Goal: Task Accomplishment & Management: Manage account settings

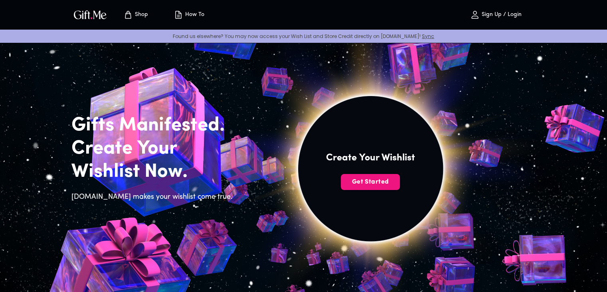
click at [496, 16] on p "Sign Up / Login" at bounding box center [501, 15] width 42 height 7
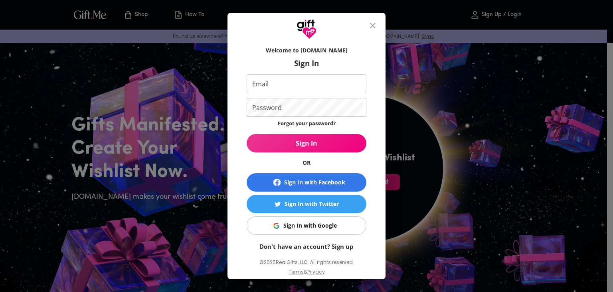
click at [322, 226] on div "Sign In with Google" at bounding box center [311, 225] width 54 height 9
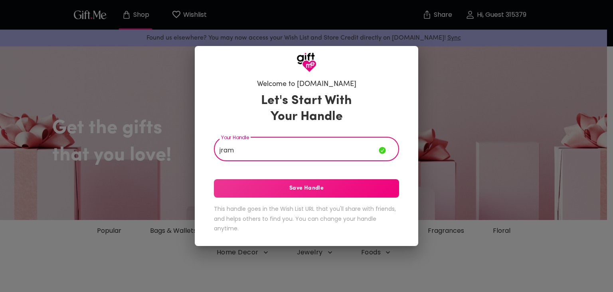
type input "jram"
click at [347, 198] on div "Let's Start With Your Handle Your Handle jram Your Handle Save Handle This hand…" at bounding box center [306, 164] width 185 height 150
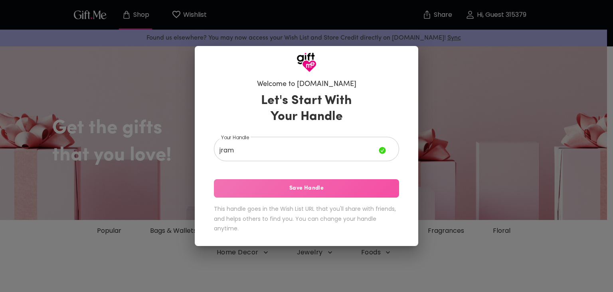
click at [329, 193] on button "Save Handle" at bounding box center [306, 188] width 185 height 18
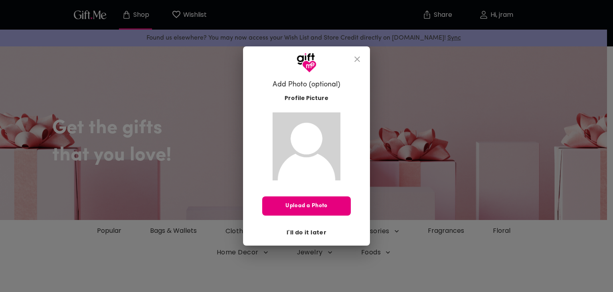
click at [309, 231] on span "I'll do it later" at bounding box center [307, 232] width 40 height 9
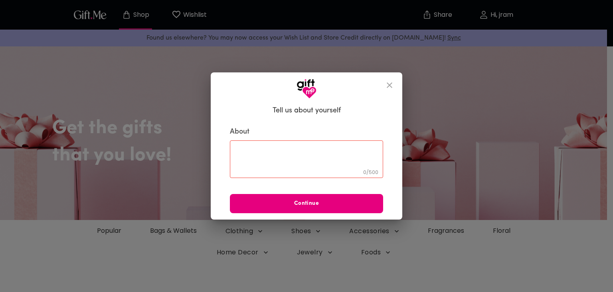
click at [313, 151] on textarea at bounding box center [307, 158] width 142 height 23
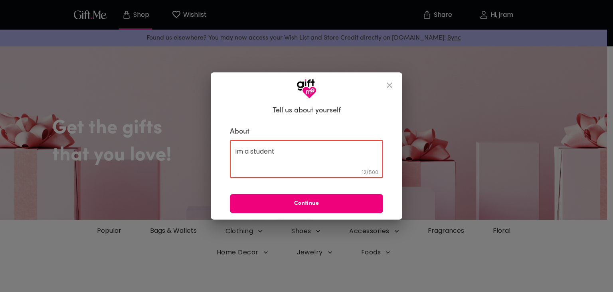
type textarea "im a student"
click at [292, 204] on span "Continue" at bounding box center [306, 203] width 153 height 9
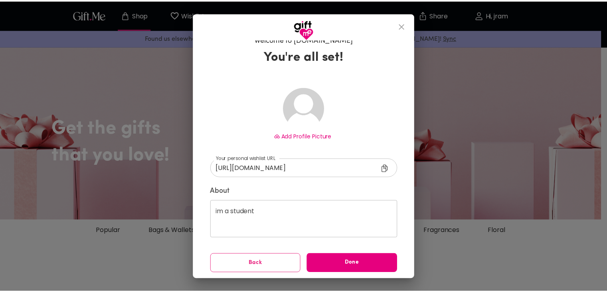
scroll to position [11, 0]
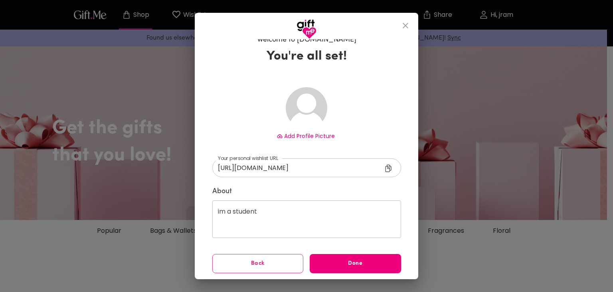
click at [322, 262] on span "Done" at bounding box center [355, 263] width 91 height 9
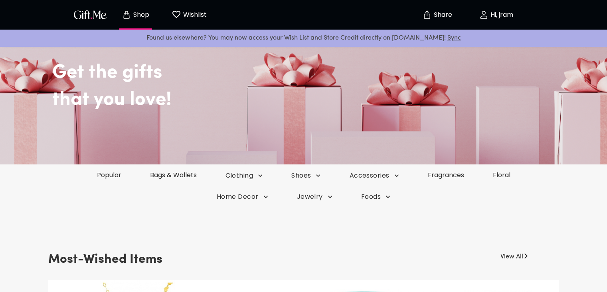
scroll to position [80, 0]
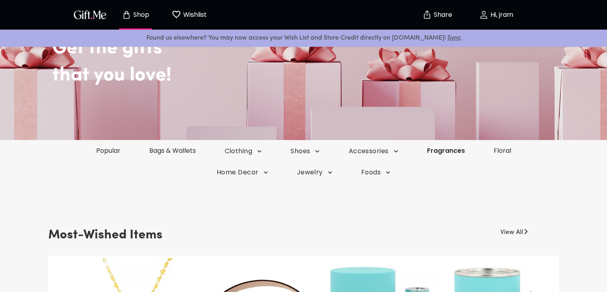
click at [430, 153] on link "Fragrances" at bounding box center [446, 150] width 67 height 9
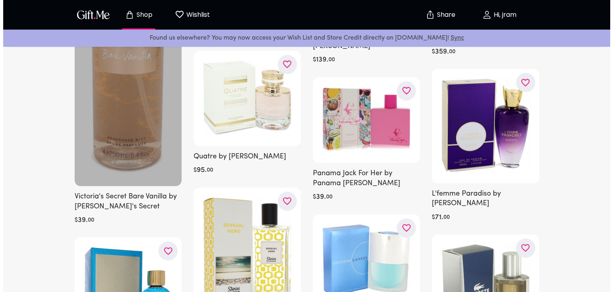
scroll to position [759, 0]
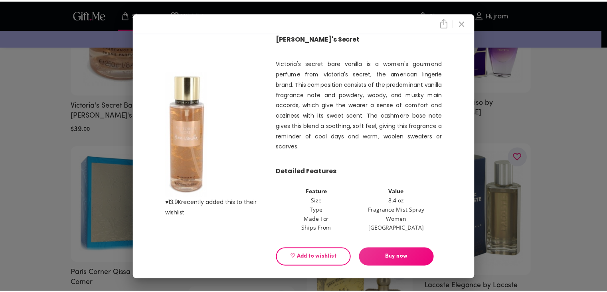
scroll to position [22, 0]
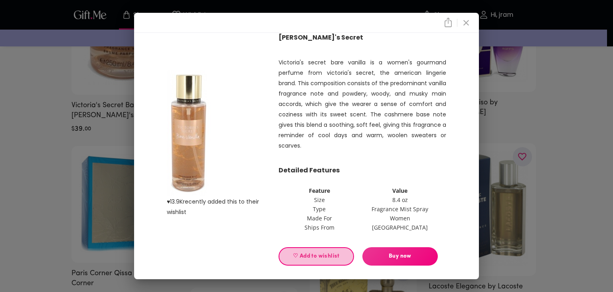
click at [336, 259] on span "♡ Add to wishlist" at bounding box center [317, 256] width 62 height 9
click at [467, 23] on icon "close" at bounding box center [467, 23] width 10 height 10
